Goal: Task Accomplishment & Management: Manage account settings

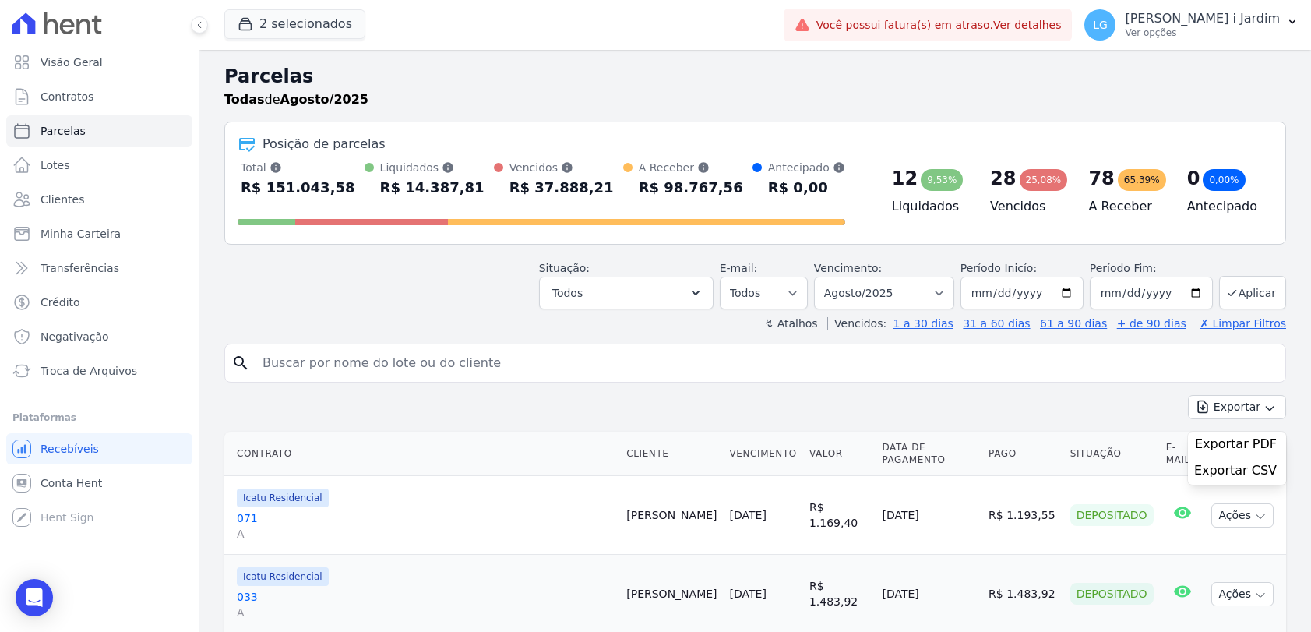
select select
drag, startPoint x: 292, startPoint y: 19, endPoint x: 296, endPoint y: 31, distance: 12.3
click at [293, 21] on button "2 selecionados" at bounding box center [294, 24] width 141 height 30
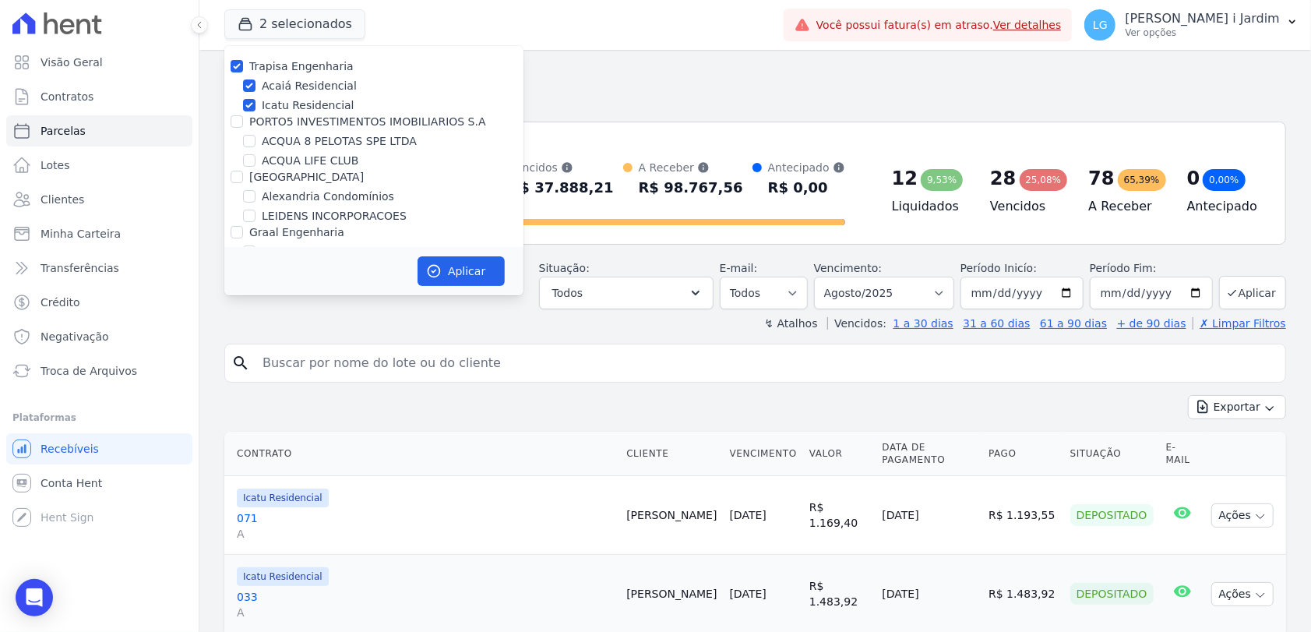
click at [270, 65] on label "Trapisa Engenharia" at bounding box center [301, 66] width 104 height 12
click at [243, 65] on input "Trapisa Engenharia" at bounding box center [237, 66] width 12 height 12
checkbox input "false"
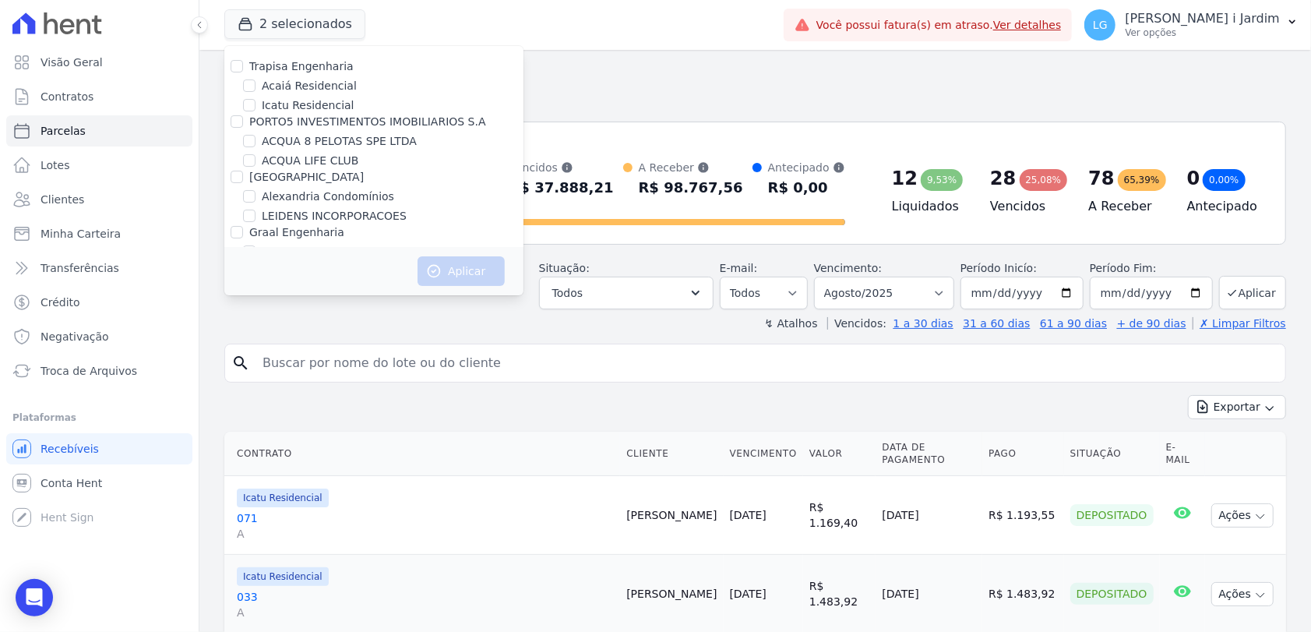
scroll to position [2256, 0]
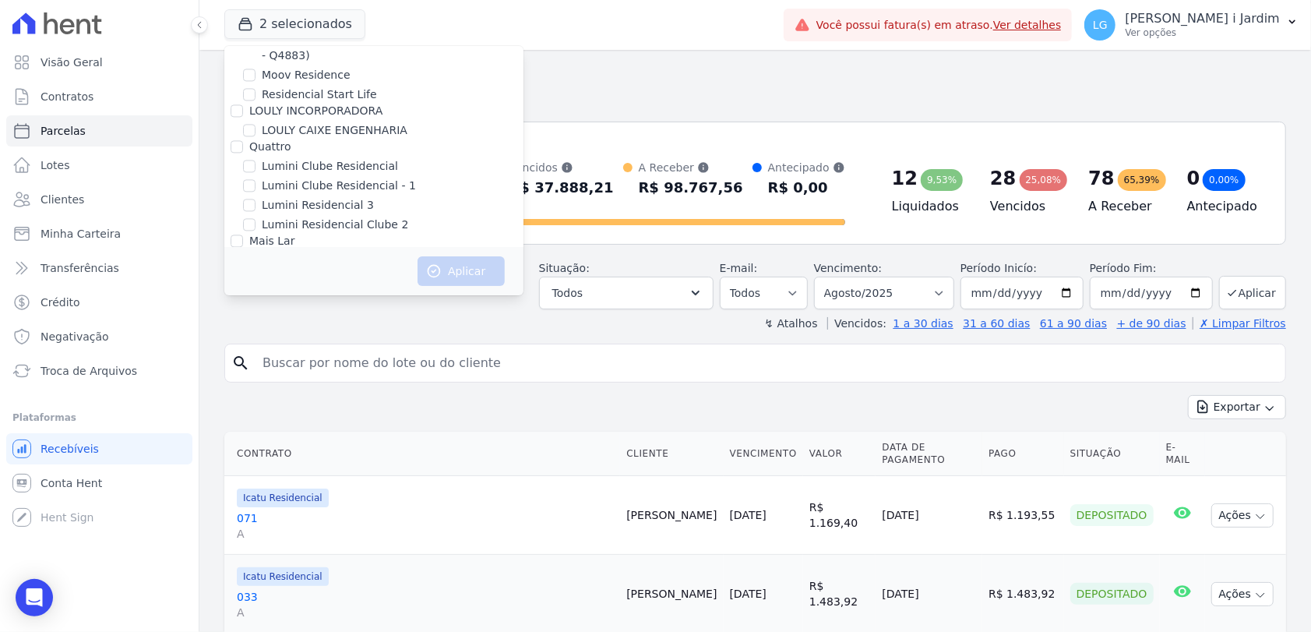
click at [349, 272] on label "Mugango - Viva Iguaçu" at bounding box center [324, 280] width 125 height 16
click at [256, 273] on input "Mugango - Viva Iguaçu" at bounding box center [249, 279] width 12 height 12
checkbox input "true"
click at [431, 268] on icon "button" at bounding box center [434, 271] width 16 height 16
select select
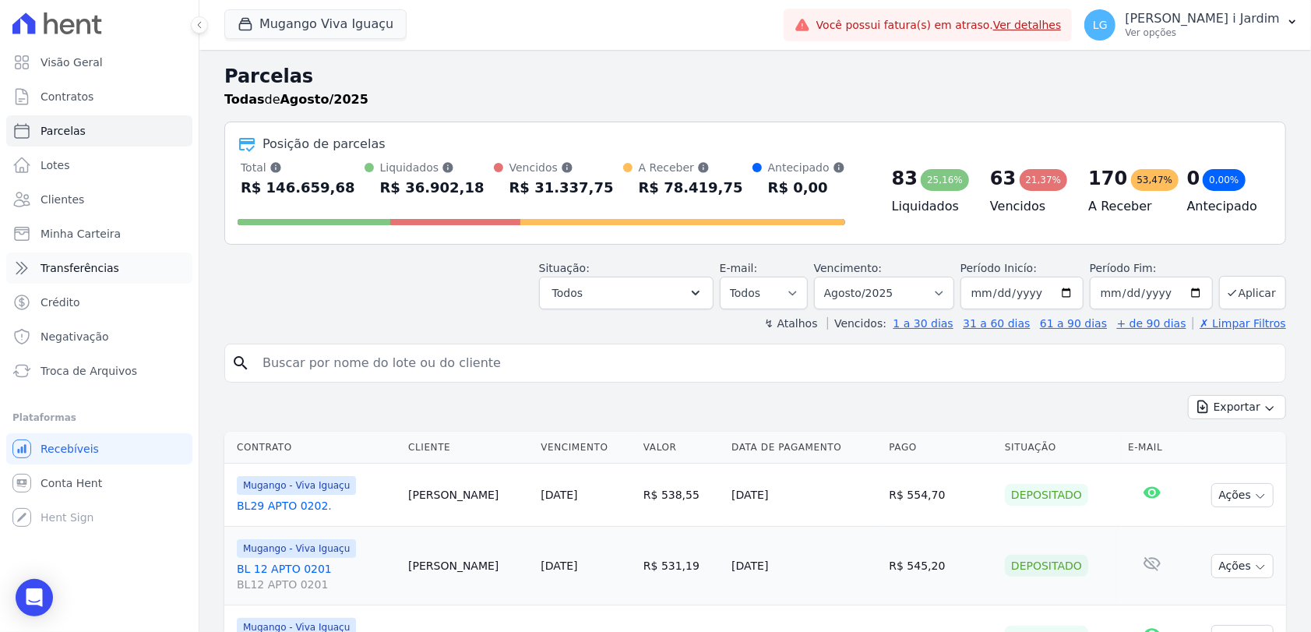
click at [62, 262] on span "Transferências" at bounding box center [80, 268] width 79 height 16
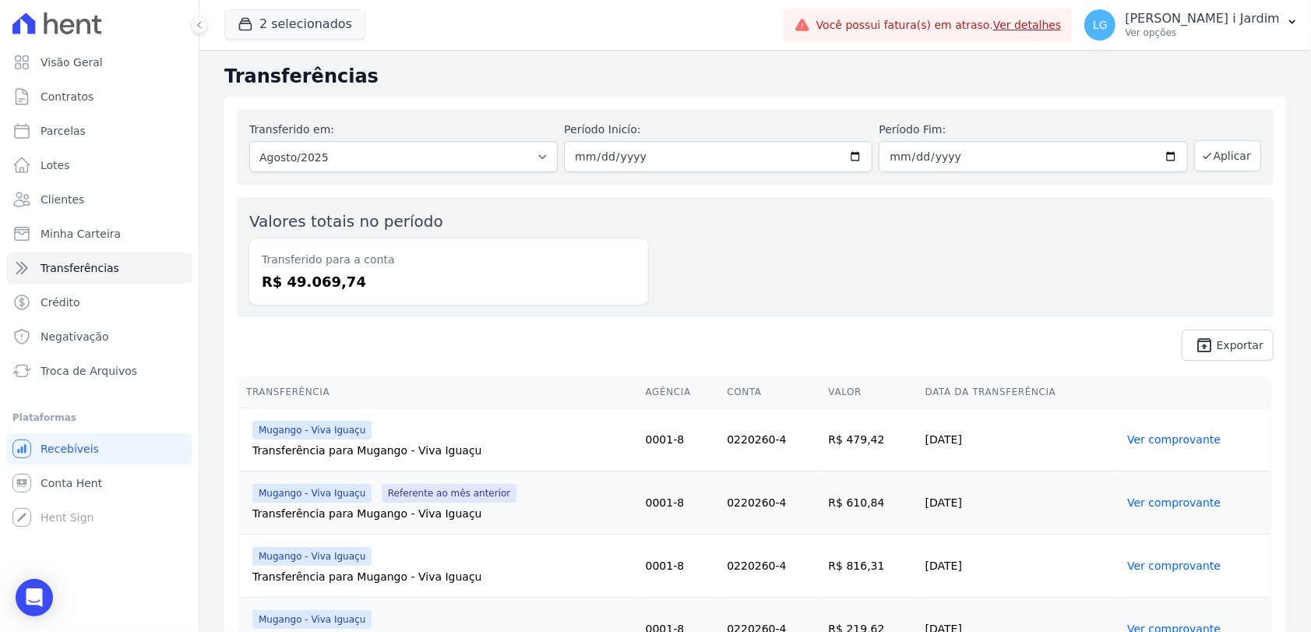
drag, startPoint x: 346, startPoint y: 282, endPoint x: 257, endPoint y: 252, distance: 93.6
click at [257, 252] on div "Transferido para a conta R$ 49.069,74" at bounding box center [448, 271] width 399 height 65
click at [269, 326] on div "Transferido em: Todos os meses Março/2023 Abril/2023 Maio/2023 Junho/2023 Julho…" at bounding box center [755, 235] width 1062 height 277
drag, startPoint x: 356, startPoint y: 286, endPoint x: 245, endPoint y: 219, distance: 129.3
click at [245, 219] on div "Valores totais no período Transferido para a conta R$ 49.069,74" at bounding box center [755, 257] width 1037 height 120
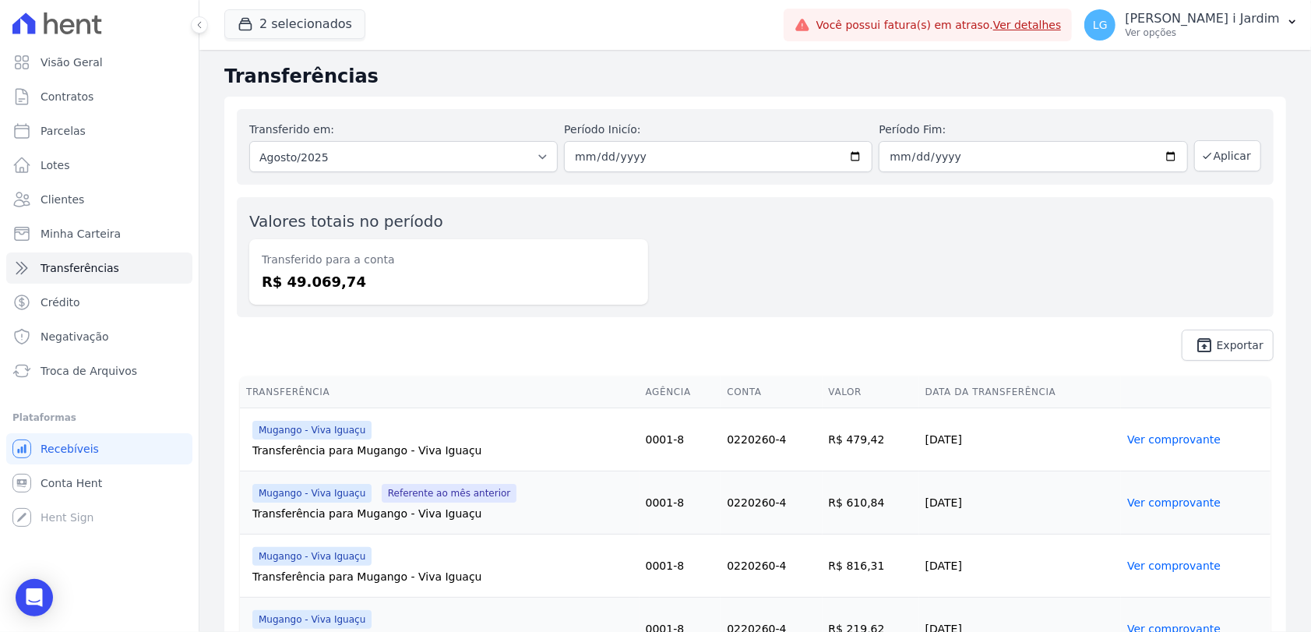
click at [259, 250] on div "Transferido para a conta R$ 49.069,74" at bounding box center [448, 271] width 399 height 65
drag, startPoint x: 244, startPoint y: 216, endPoint x: 387, endPoint y: 291, distance: 162.0
click at [387, 291] on div "Valores totais no período Transferido para a conta R$ 49.069,74" at bounding box center [755, 257] width 1037 height 120
click at [387, 292] on div "Transferido para a conta R$ 49.069,74" at bounding box center [448, 271] width 399 height 65
drag, startPoint x: 363, startPoint y: 291, endPoint x: 244, endPoint y: 215, distance: 141.5
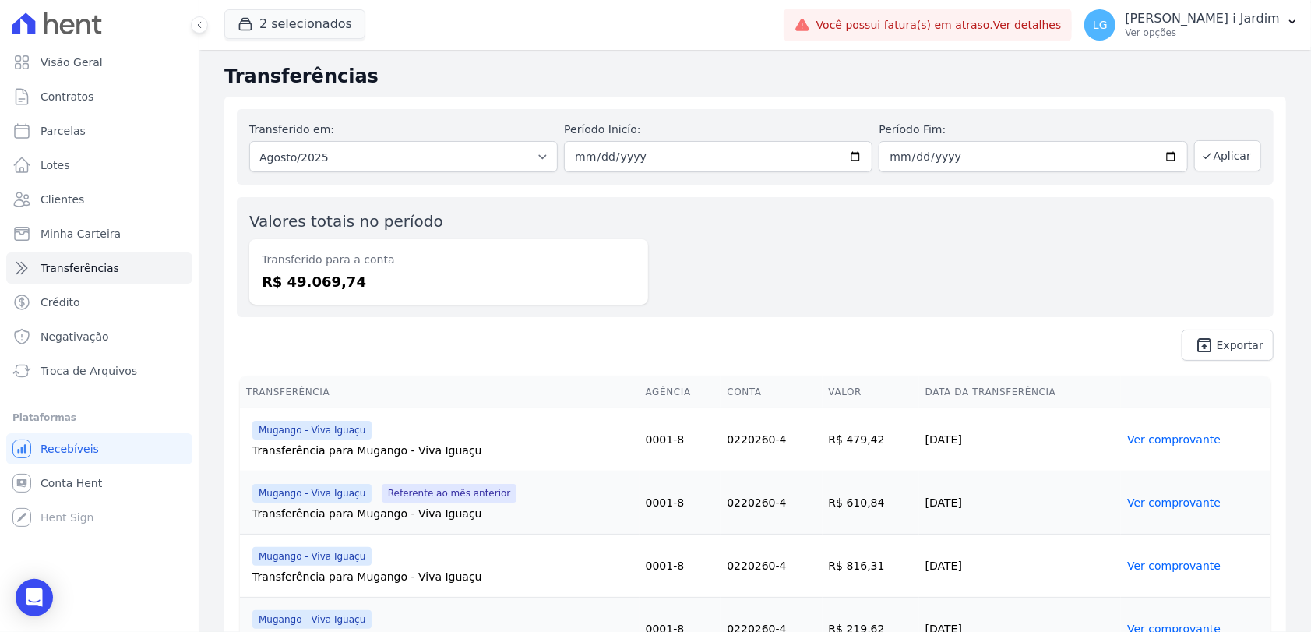
click at [244, 215] on div "Valores totais no período Transferido para a conta R$ 49.069,74" at bounding box center [755, 257] width 1037 height 120
click at [234, 250] on div "Transferido em: Todos os meses Março/2023 Abril/2023 Maio/2023 Junho/2023 Julho…" at bounding box center [755, 235] width 1062 height 277
drag, startPoint x: 247, startPoint y: 229, endPoint x: 378, endPoint y: 285, distance: 142.4
click at [378, 285] on div "Valores totais no período Transferido para a conta R$ 49.069,74" at bounding box center [755, 257] width 1037 height 120
click at [379, 286] on dd "R$ 49.069,74" at bounding box center [449, 281] width 374 height 21
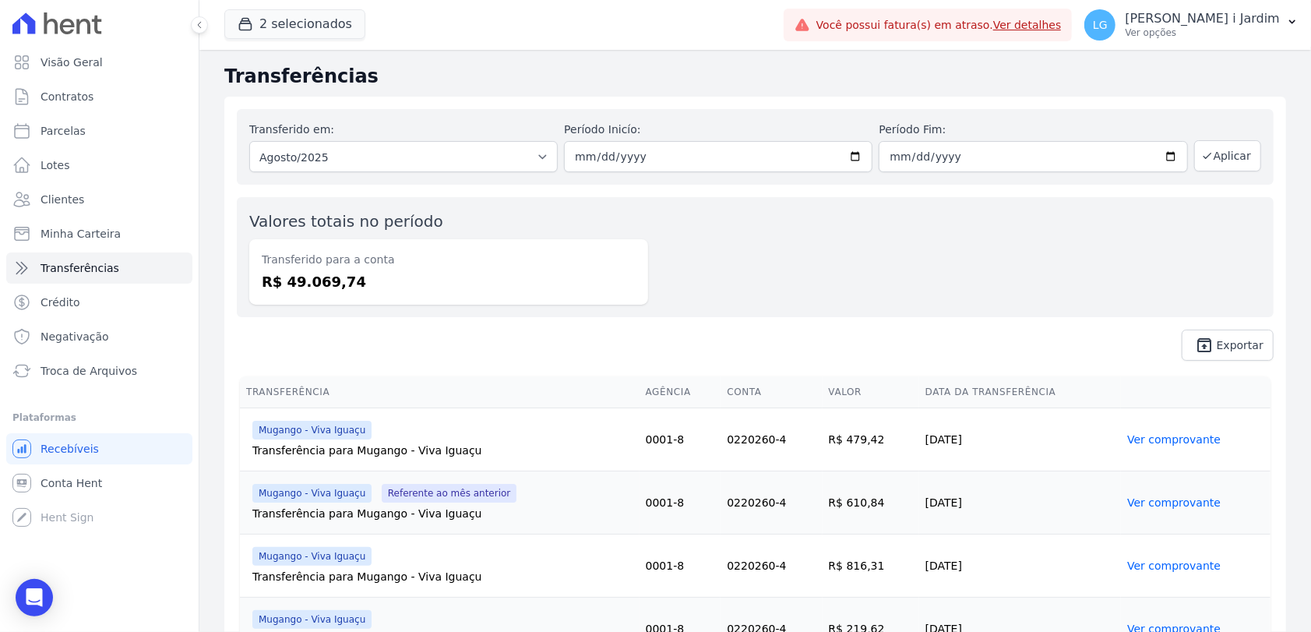
drag, startPoint x: 379, startPoint y: 286, endPoint x: 231, endPoint y: 220, distance: 161.8
click at [231, 220] on div "Transferido em: Todos os meses Março/2023 Abril/2023 Maio/2023 Junho/2023 Julho…" at bounding box center [755, 235] width 1062 height 277
click at [237, 238] on div "Valores totais no período Transferido para a conta R$ 49.069,74" at bounding box center [755, 257] width 1037 height 120
click at [136, 133] on link "Parcelas" at bounding box center [99, 130] width 186 height 31
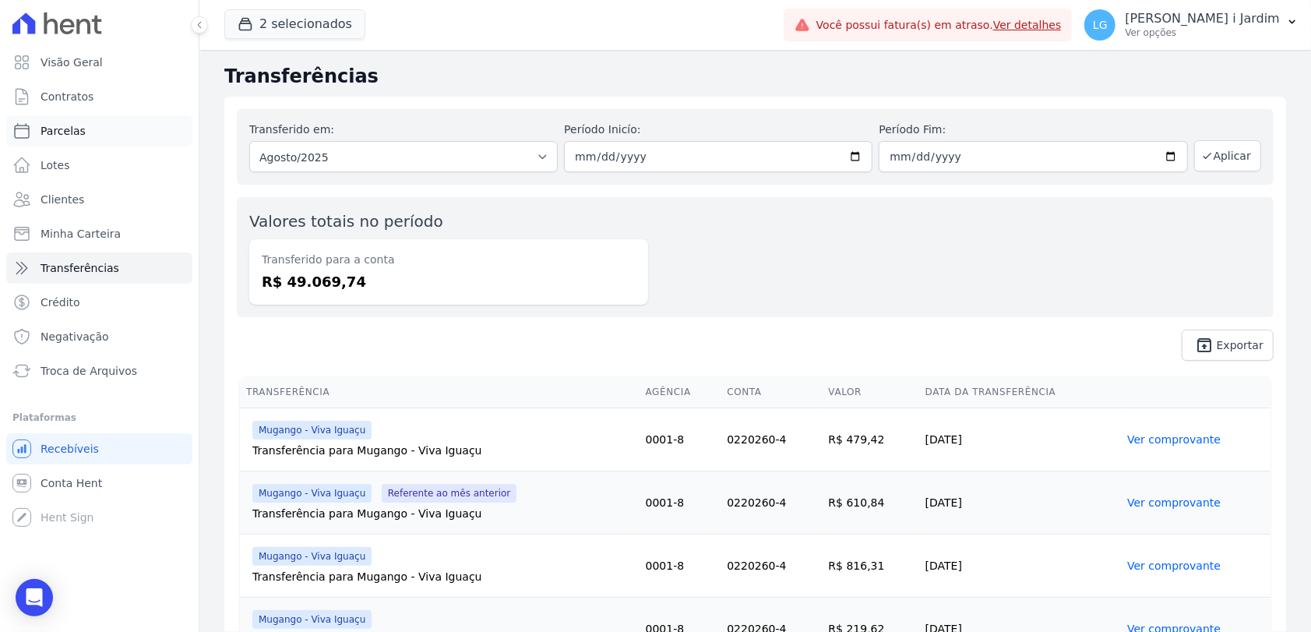
select select
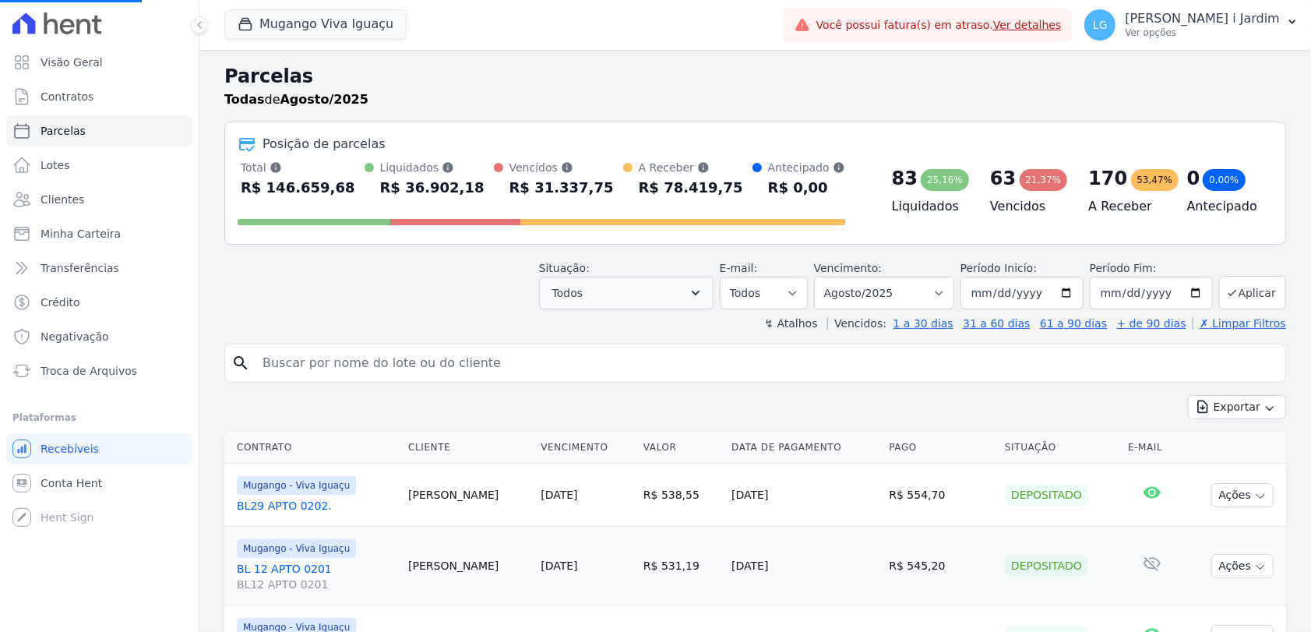
select select
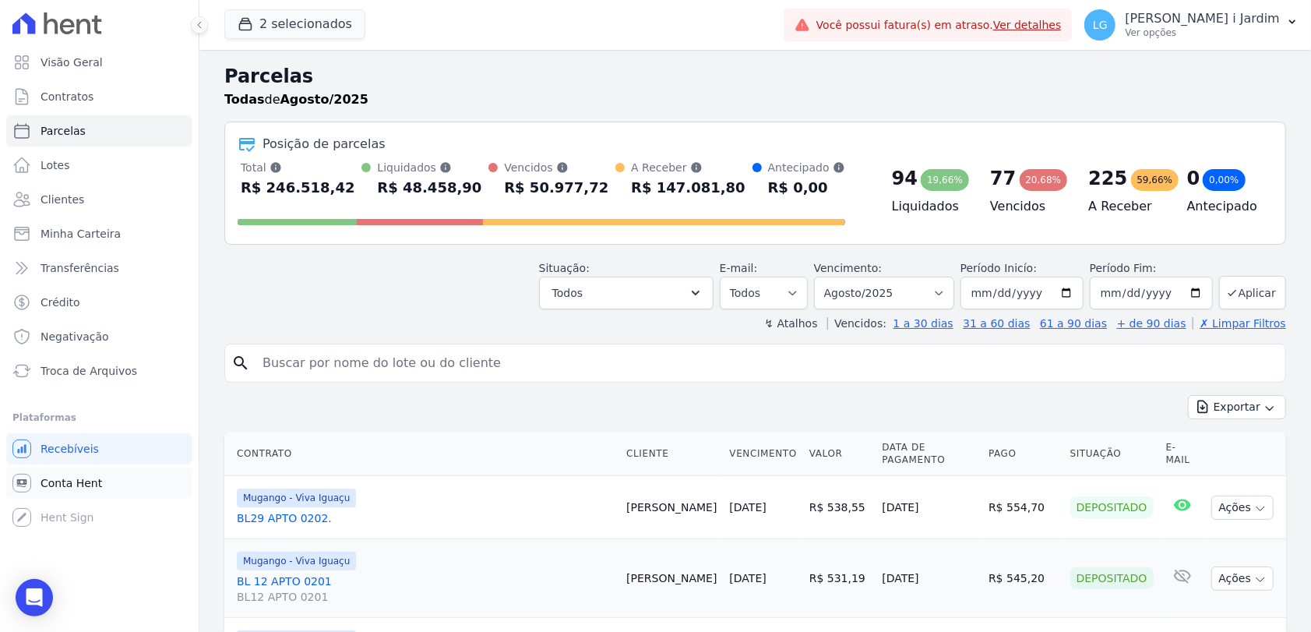
click at [100, 489] on link "Conta Hent" at bounding box center [99, 482] width 186 height 31
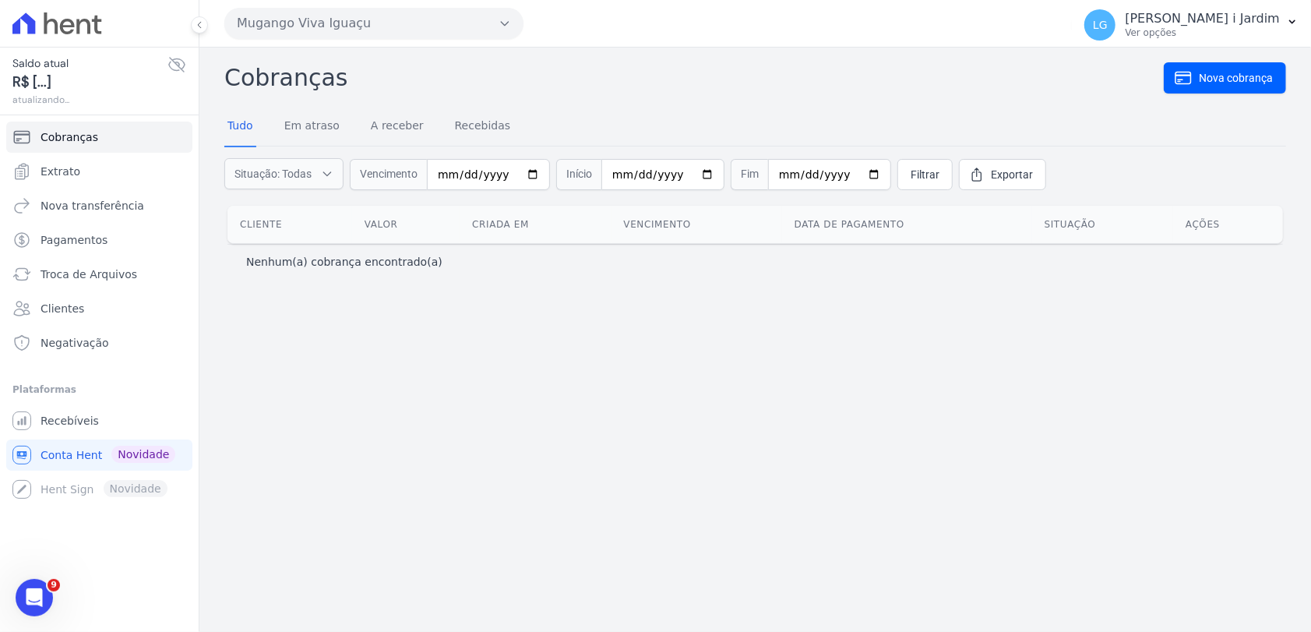
click at [173, 68] on icon at bounding box center [176, 64] width 19 height 19
click at [178, 65] on icon at bounding box center [177, 64] width 5 height 5
click at [175, 72] on icon at bounding box center [176, 64] width 19 height 19
select select
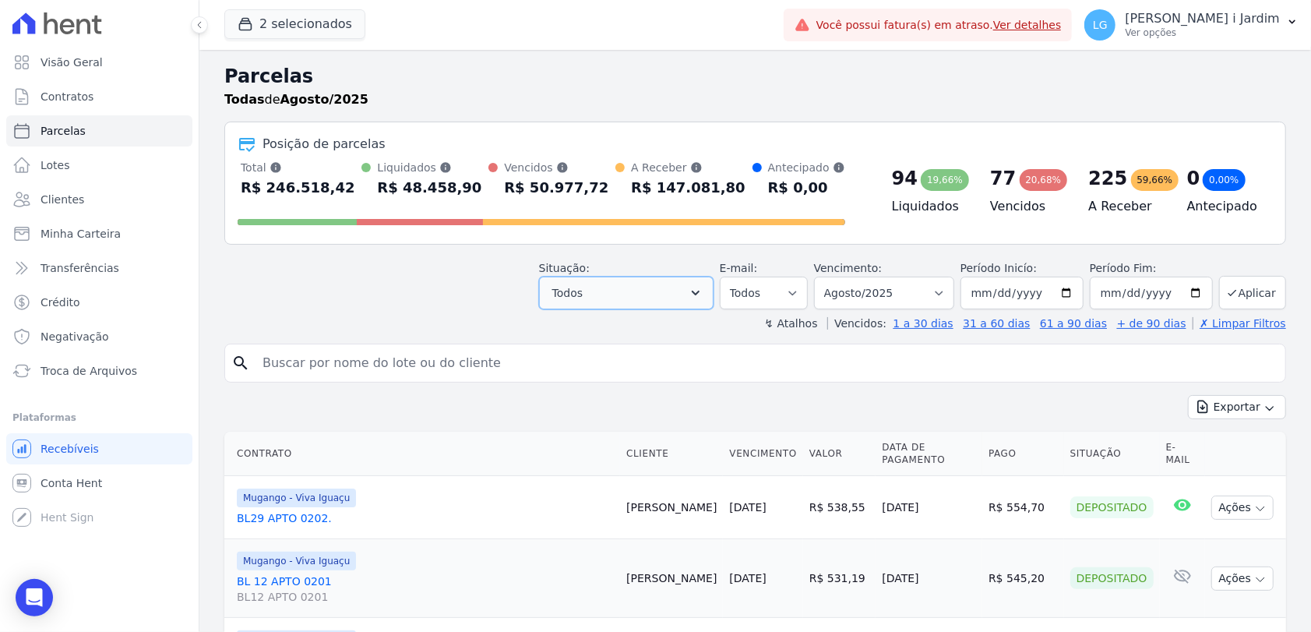
click at [623, 284] on button "Todos" at bounding box center [626, 293] width 175 height 33
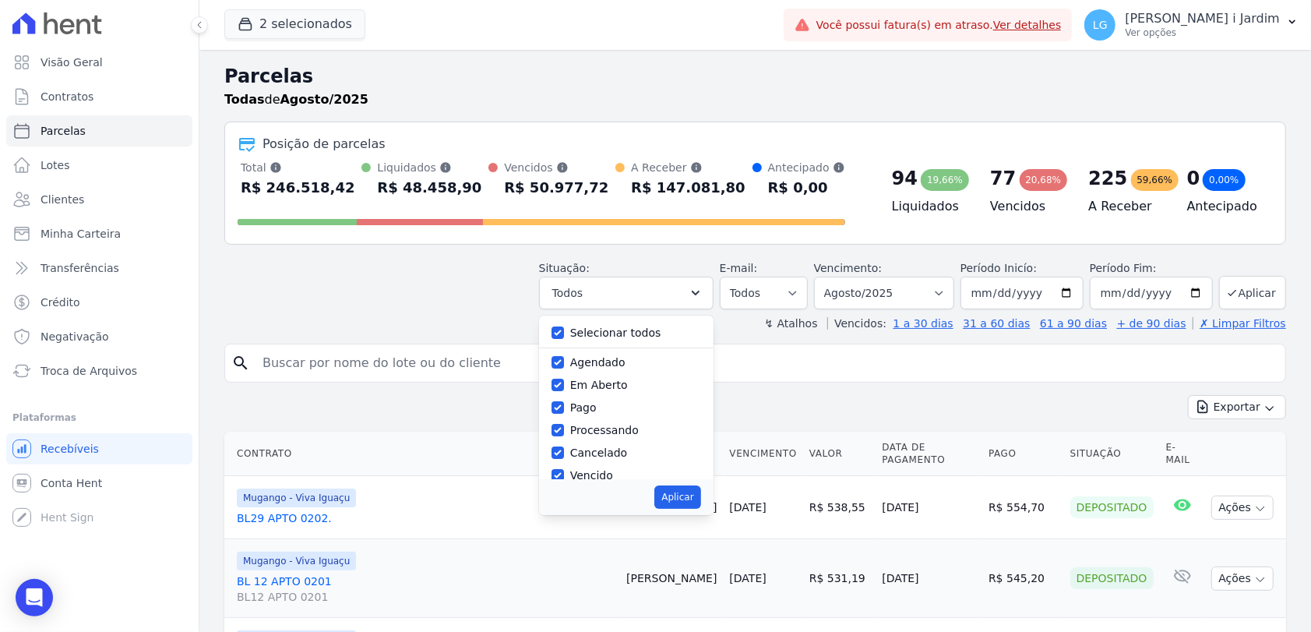
click at [595, 328] on label "Selecionar todos" at bounding box center [615, 332] width 91 height 12
click at [564, 328] on input "Selecionar todos" at bounding box center [558, 332] width 12 height 12
checkbox input "false"
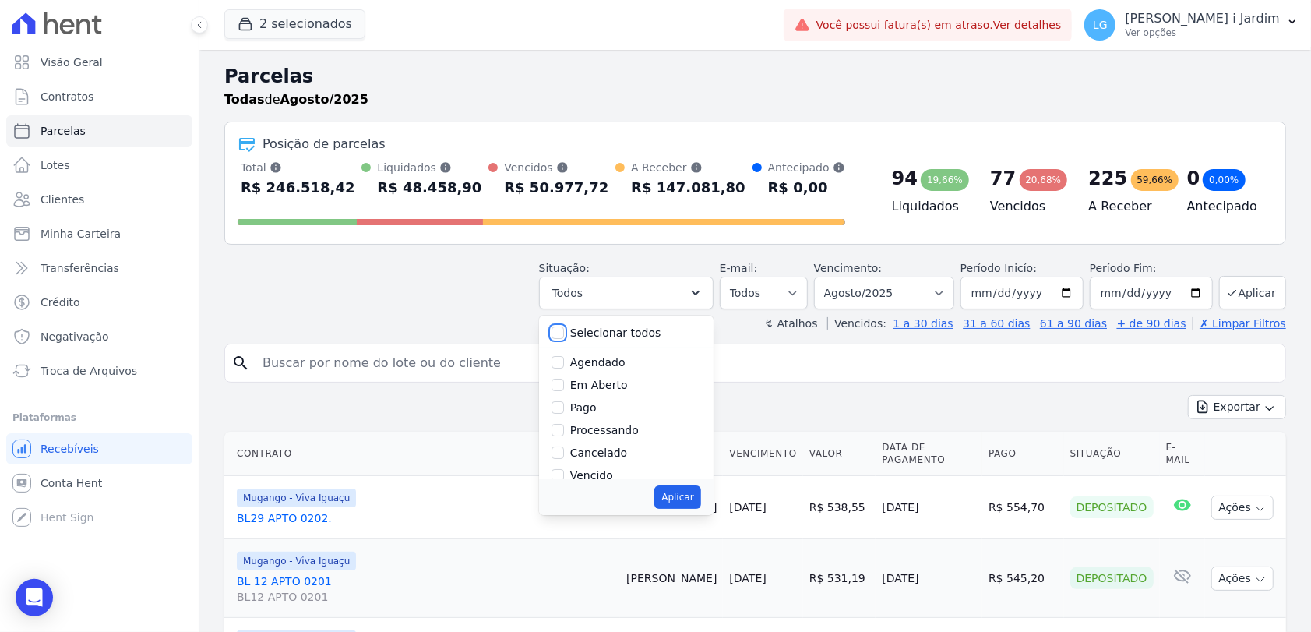
checkbox input "false"
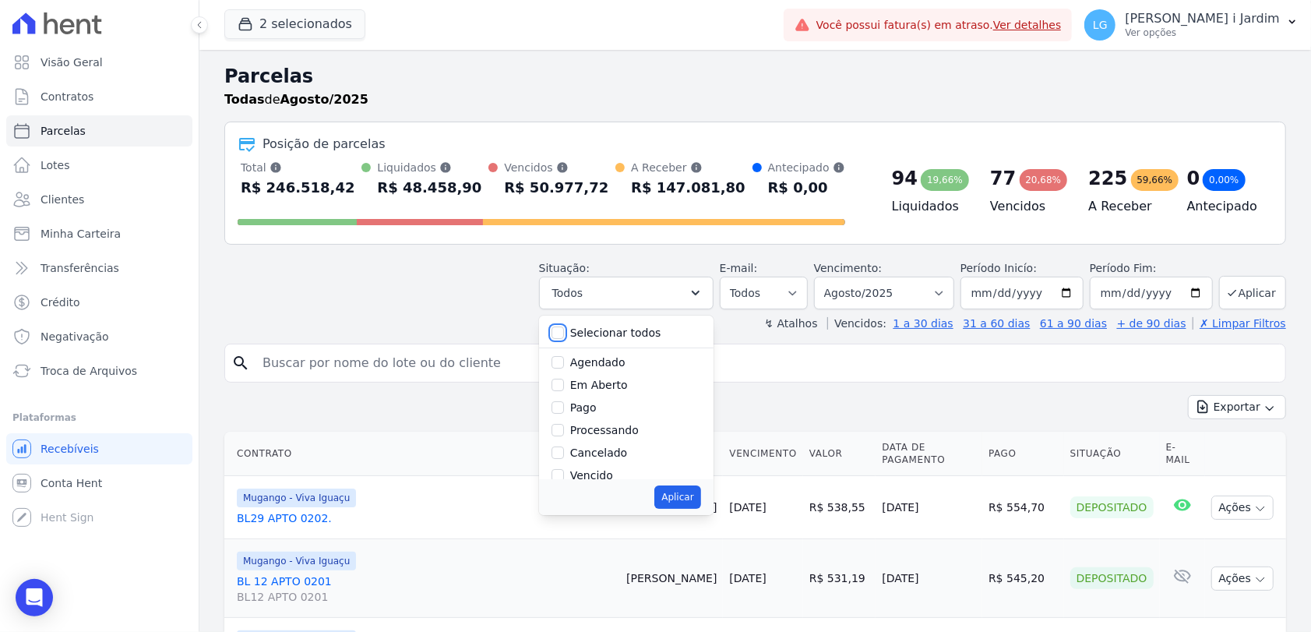
checkbox input "false"
drag, startPoint x: 605, startPoint y: 386, endPoint x: 608, endPoint y: 393, distance: 8.0
click at [605, 386] on label "Em Aberto" at bounding box center [599, 385] width 58 height 12
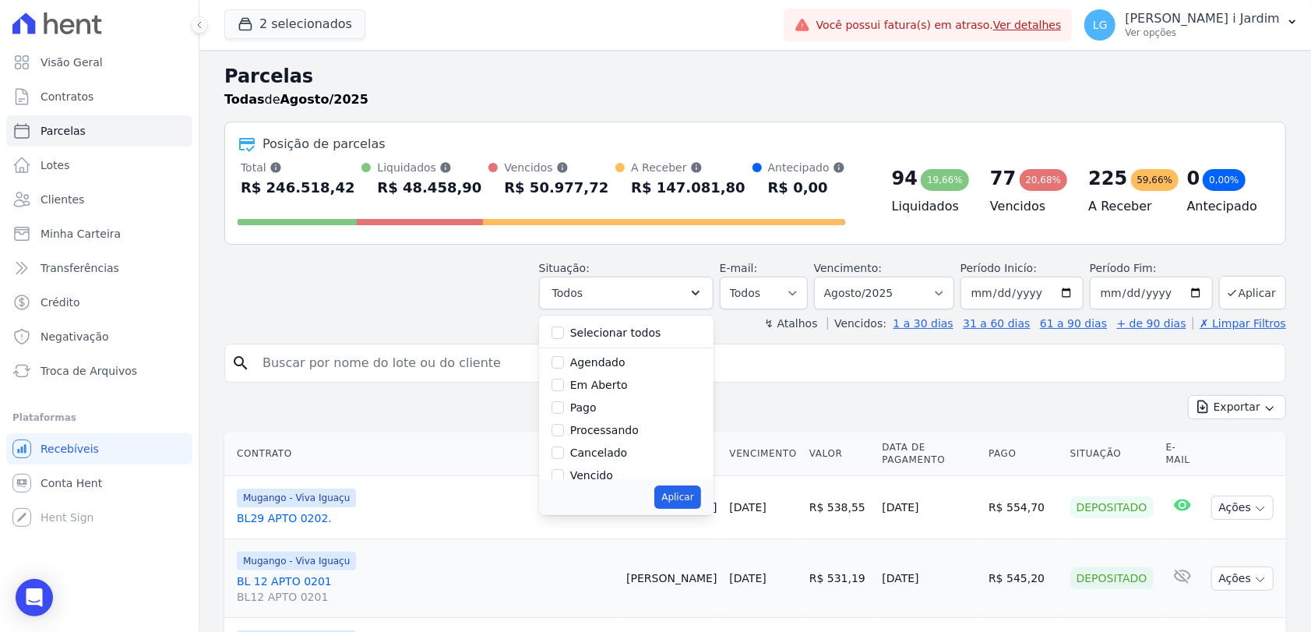
click at [564, 386] on input "Em Aberto" at bounding box center [558, 385] width 12 height 12
checkbox input "true"
click at [696, 501] on button "Aplicar" at bounding box center [677, 496] width 46 height 23
select select "pending"
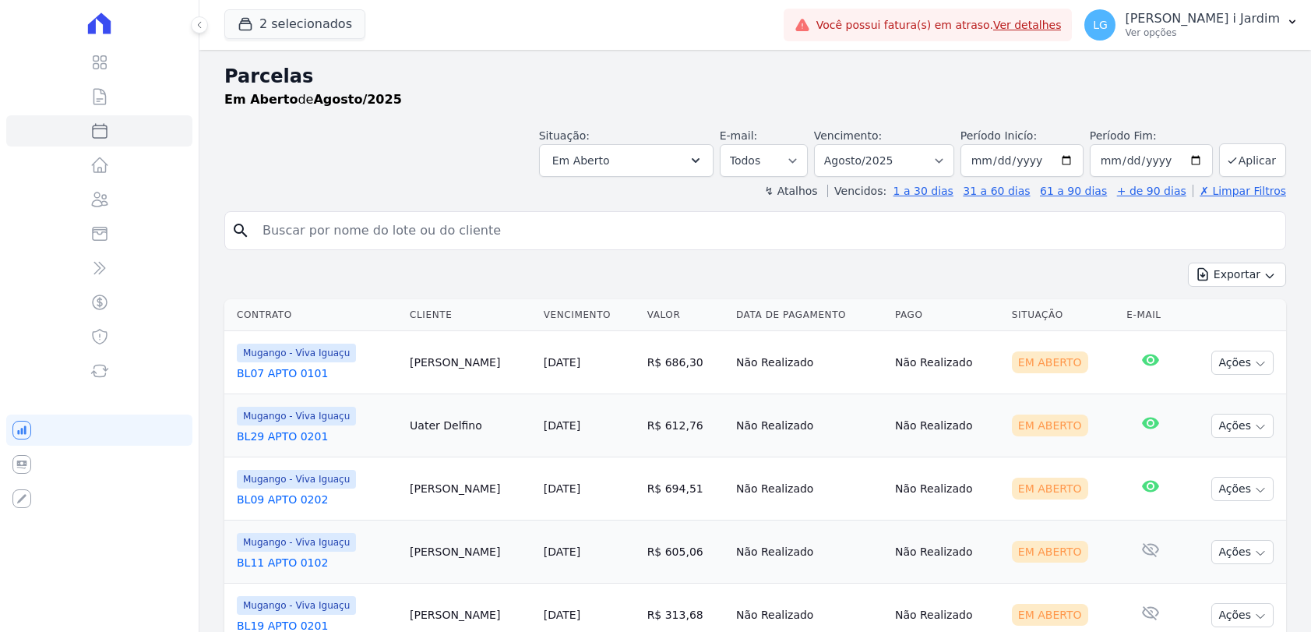
select select
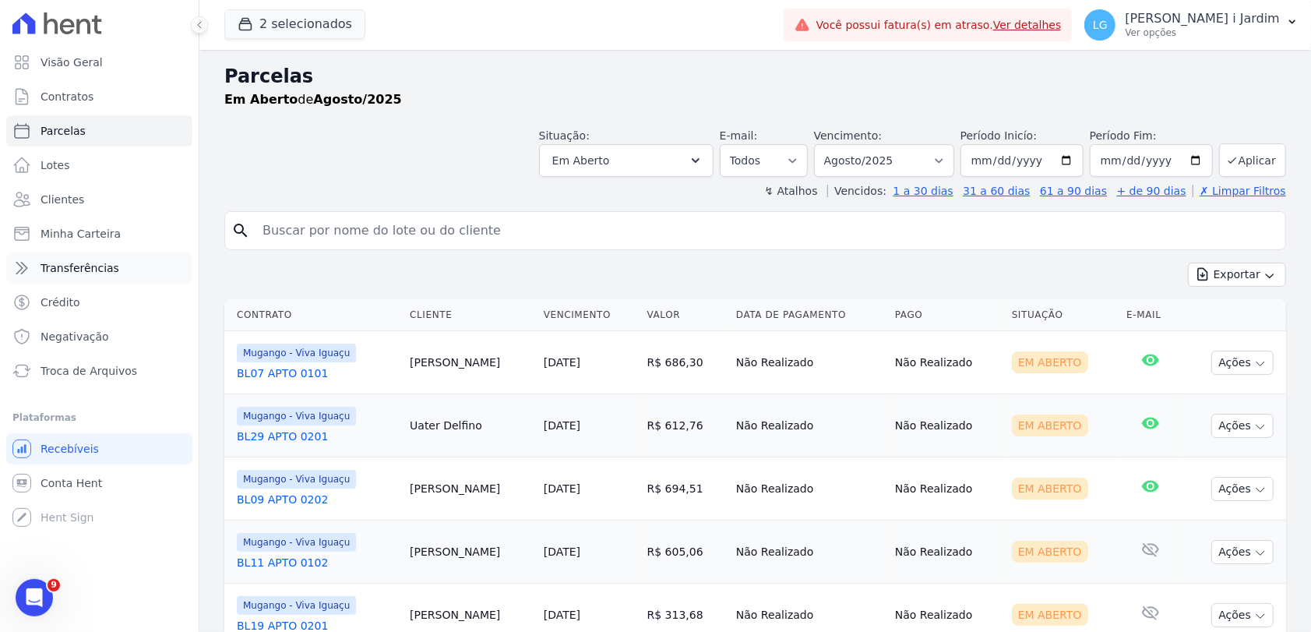
click at [99, 265] on span "Transferências" at bounding box center [80, 268] width 79 height 16
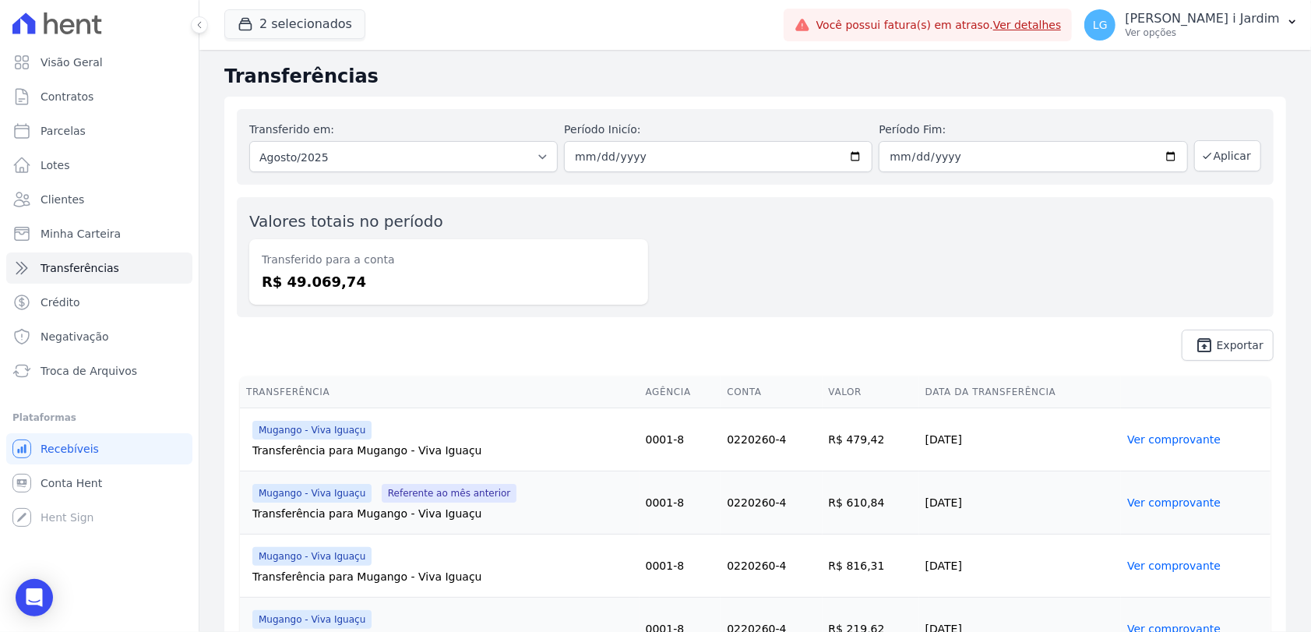
click at [703, 316] on div "Valores totais no período Transferido para a conta R$ 49.069,74" at bounding box center [755, 257] width 1037 height 120
click at [55, 133] on span "Parcelas" at bounding box center [63, 131] width 45 height 16
select select
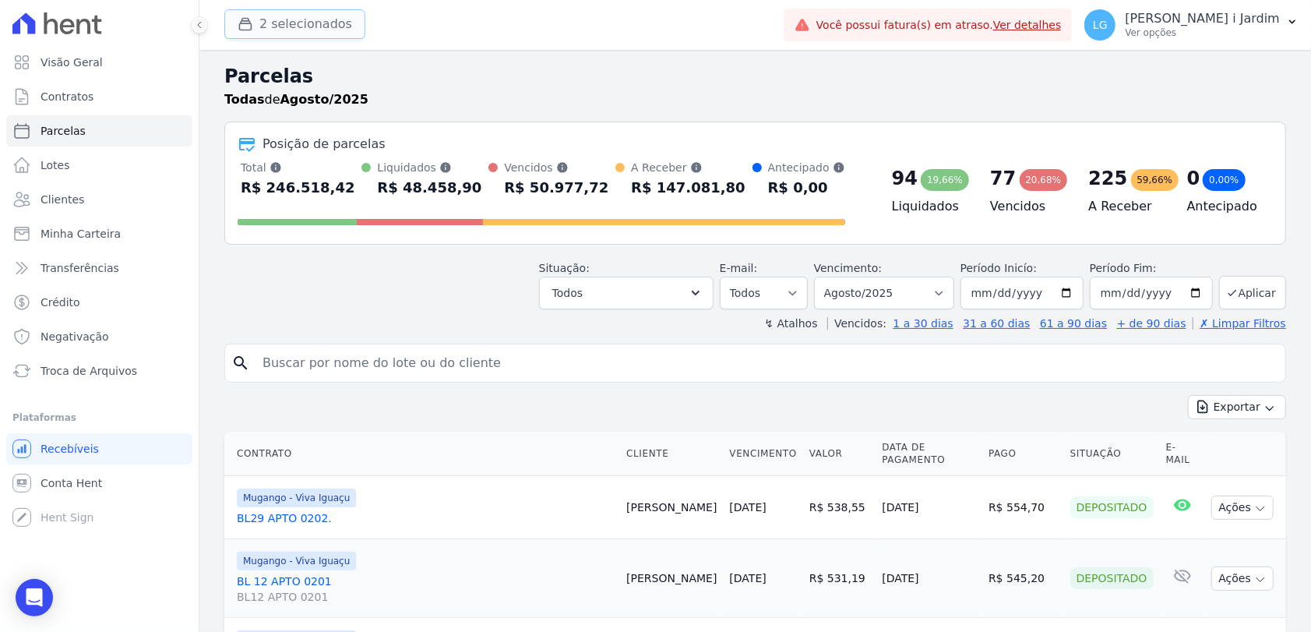
click at [294, 14] on button "2 selecionados" at bounding box center [294, 24] width 141 height 30
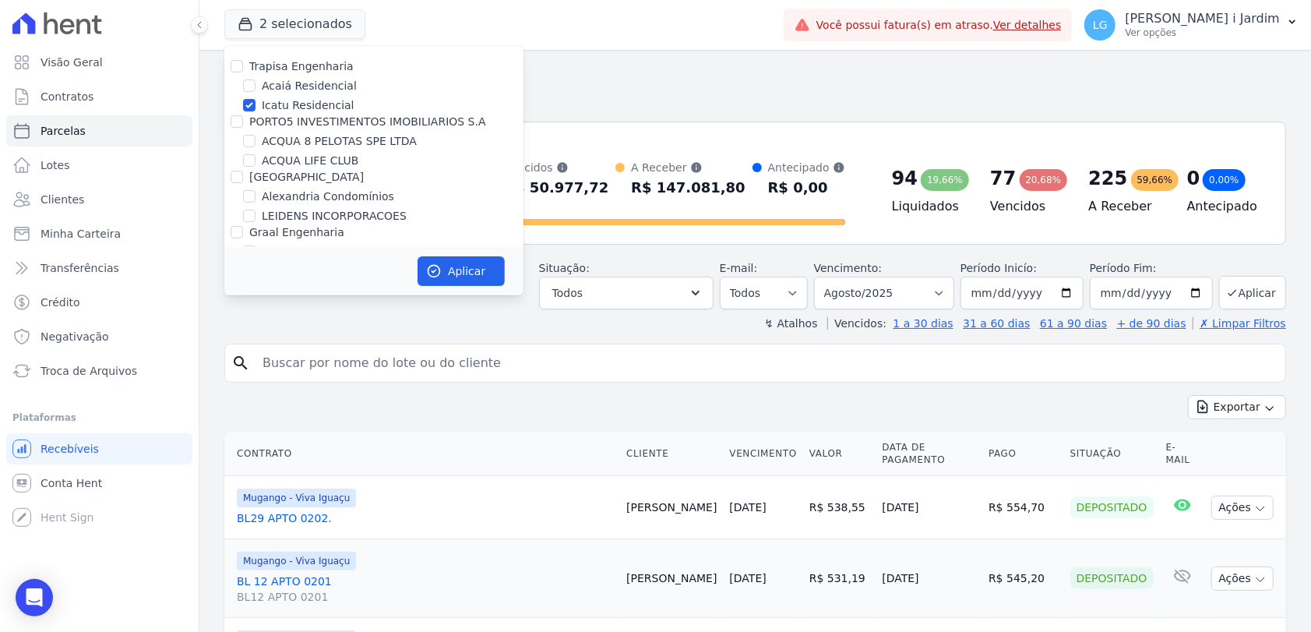
click at [305, 99] on label "Icatu Residencial" at bounding box center [308, 105] width 93 height 16
click at [256, 99] on input "Icatu Residencial" at bounding box center [249, 105] width 12 height 12
checkbox input "false"
click at [448, 269] on button "Aplicar" at bounding box center [461, 271] width 87 height 30
select select
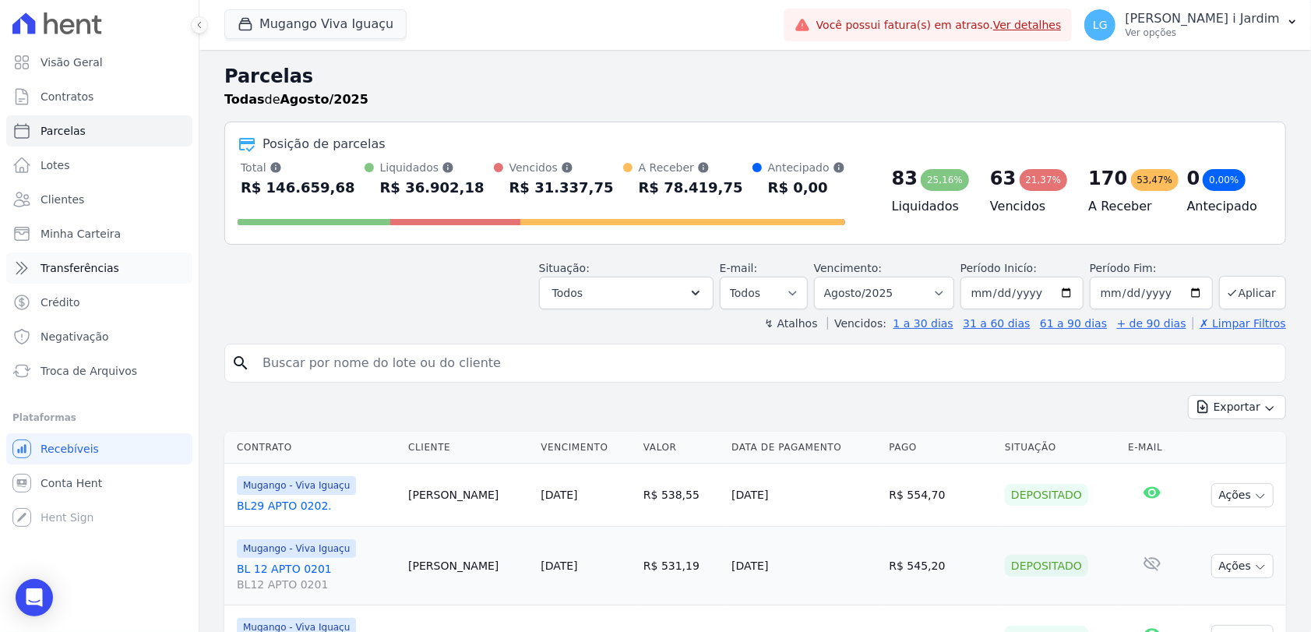
click at [90, 273] on span "Transferências" at bounding box center [80, 268] width 79 height 16
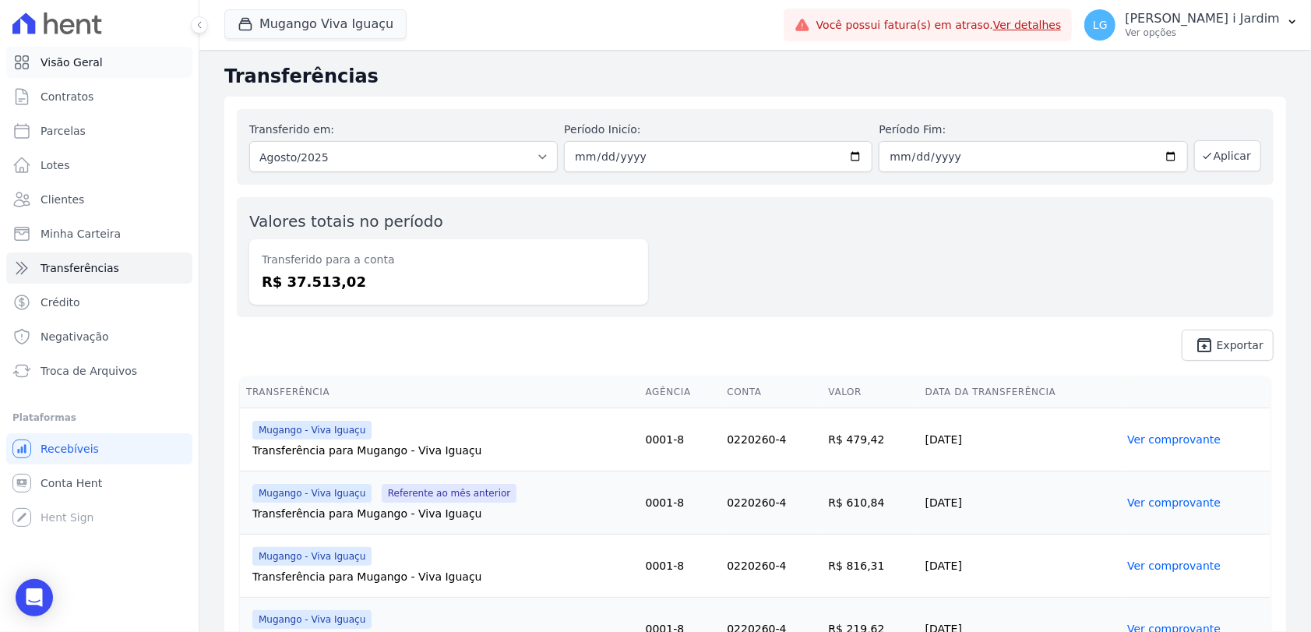
click at [83, 63] on span "Visão Geral" at bounding box center [72, 63] width 62 height 16
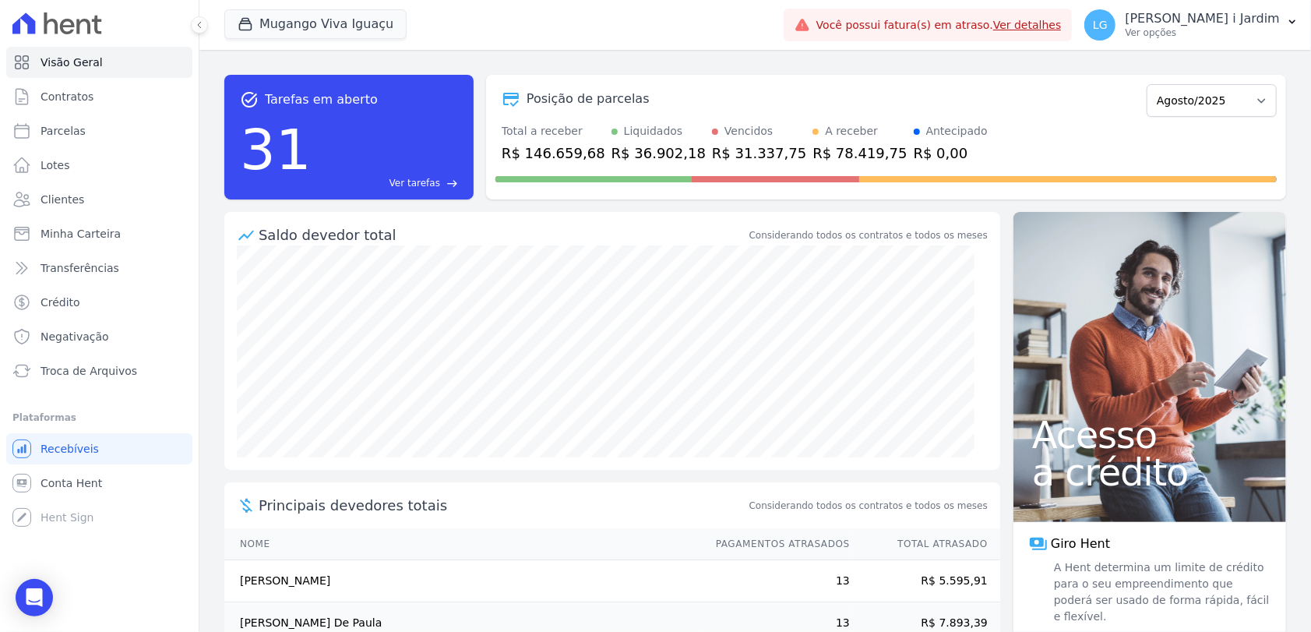
click at [813, 153] on div "R$ 78.419,75" at bounding box center [860, 153] width 94 height 21
click at [78, 129] on span "Parcelas" at bounding box center [63, 131] width 45 height 16
select select
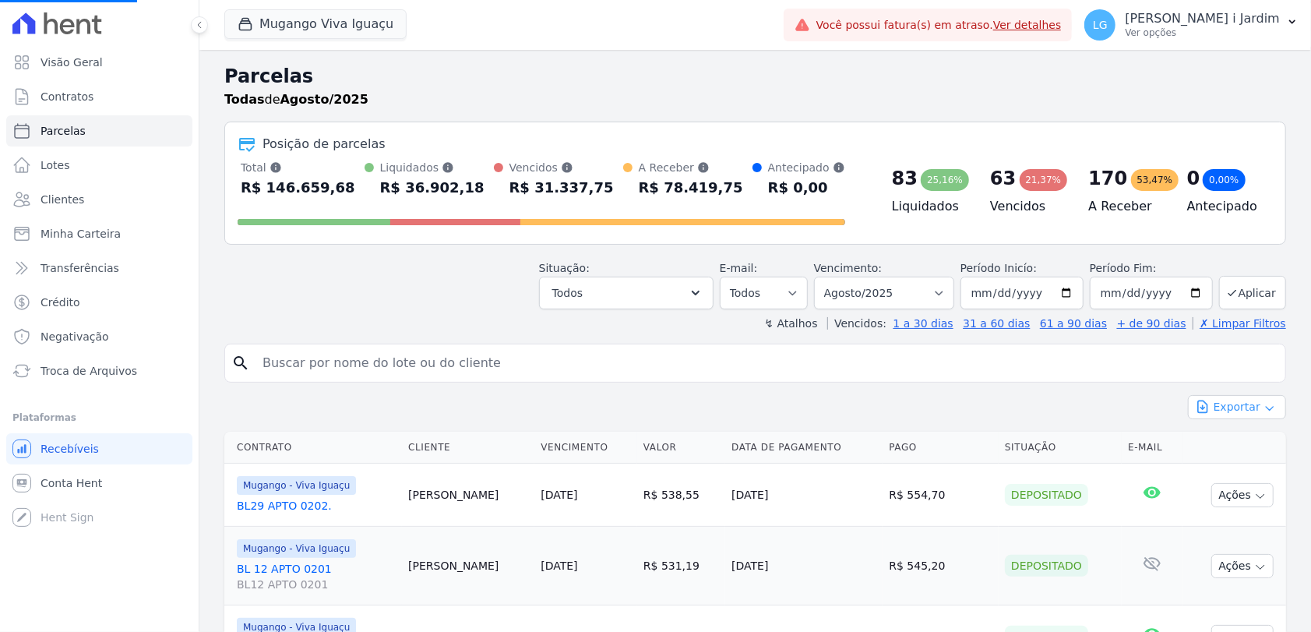
select select
click at [1232, 475] on span "Exportar CSV" at bounding box center [1235, 471] width 83 height 16
